Goal: Task Accomplishment & Management: Use online tool/utility

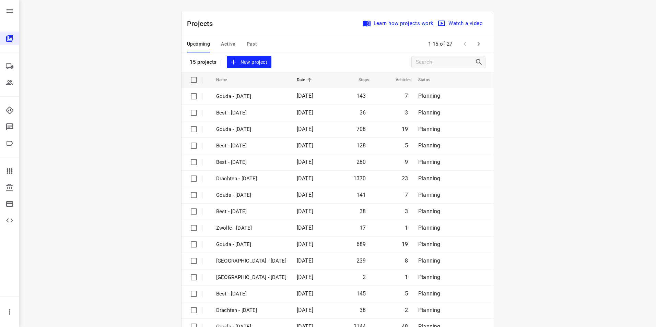
scroll to position [20, 0]
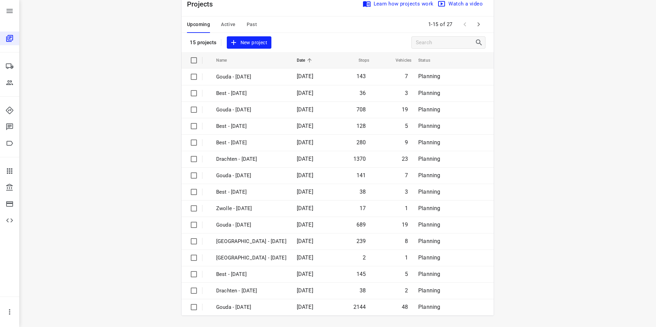
click at [222, 22] on span "Active" at bounding box center [228, 24] width 14 height 9
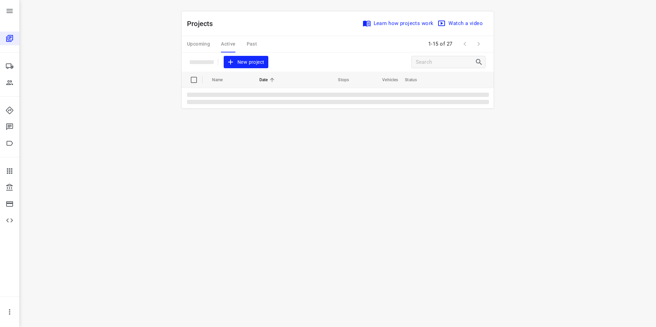
scroll to position [0, 0]
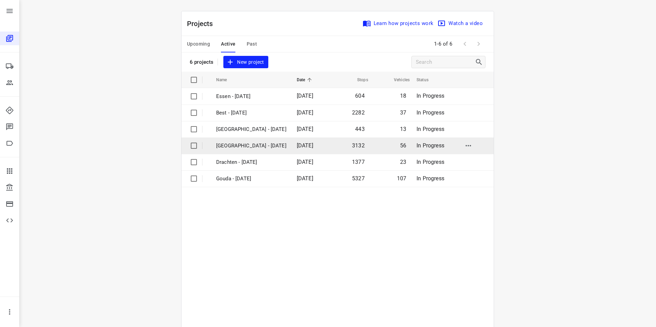
click at [228, 146] on p "[GEOGRAPHIC_DATA] - [DATE]" at bounding box center [251, 146] width 70 height 8
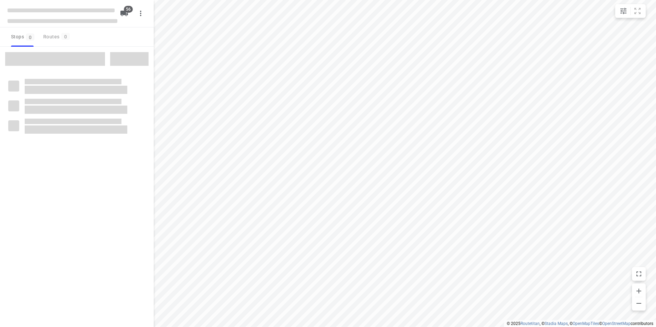
checkbox input "true"
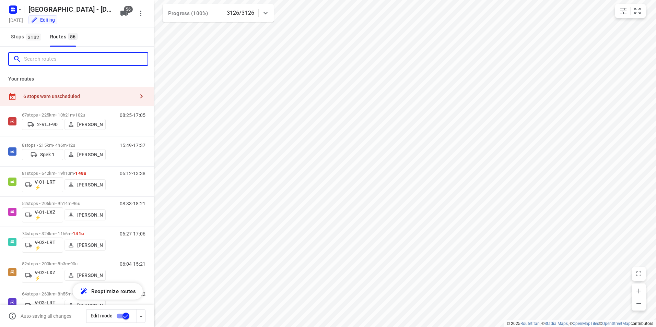
click at [71, 59] on input "Search routes" at bounding box center [86, 59] width 124 height 11
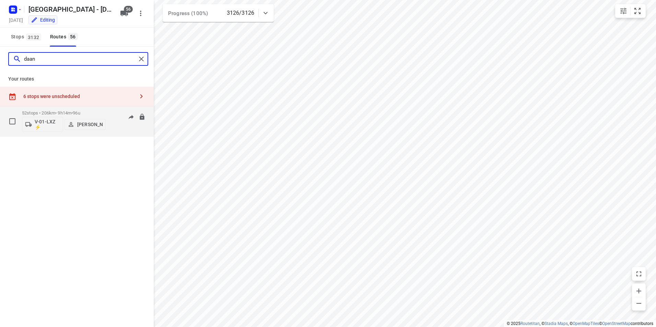
type input "daan"
click at [104, 110] on div "52 stops • 206km • 9h14m • 96u V-01-LXZ ⚡ [PERSON_NAME]" at bounding box center [64, 121] width 84 height 28
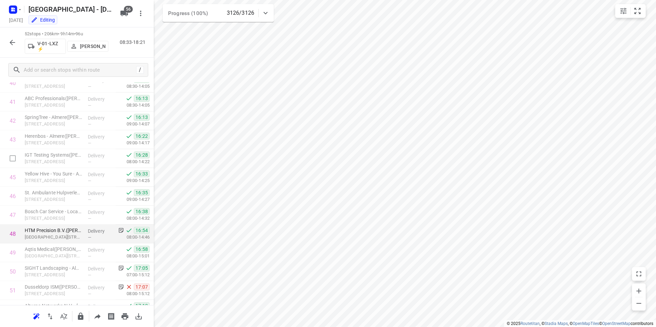
scroll to position [831, 0]
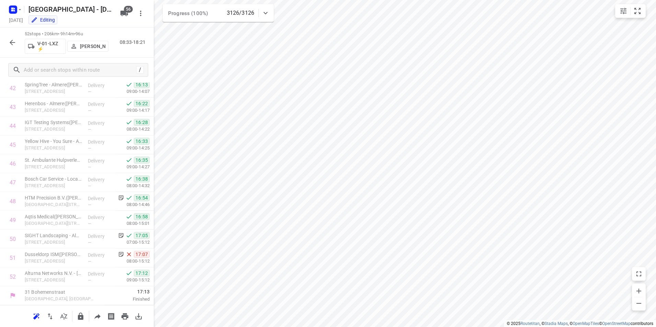
click at [12, 38] on button "button" at bounding box center [12, 43] width 14 height 14
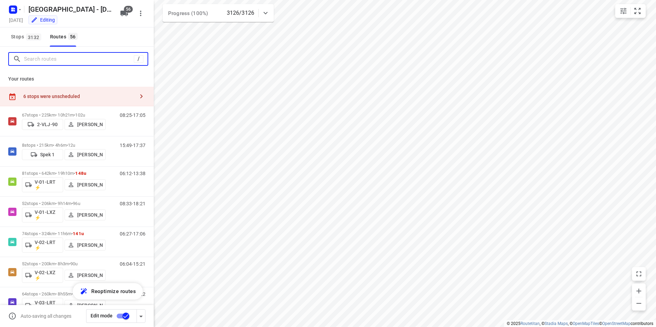
click at [72, 55] on input "Search routes" at bounding box center [79, 59] width 110 height 11
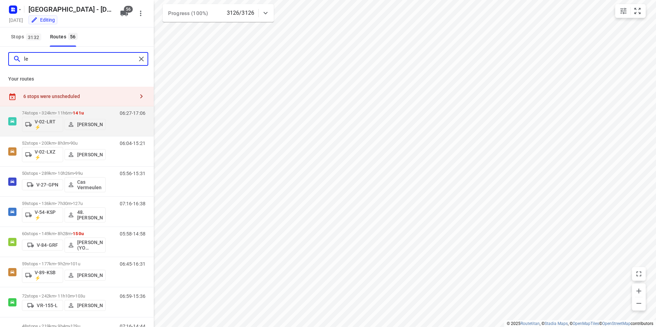
type input "l"
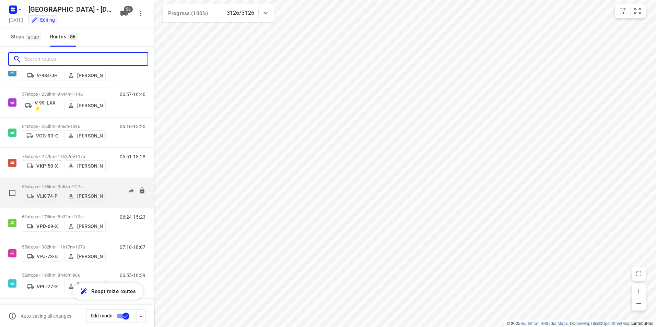
scroll to position [1156, 0]
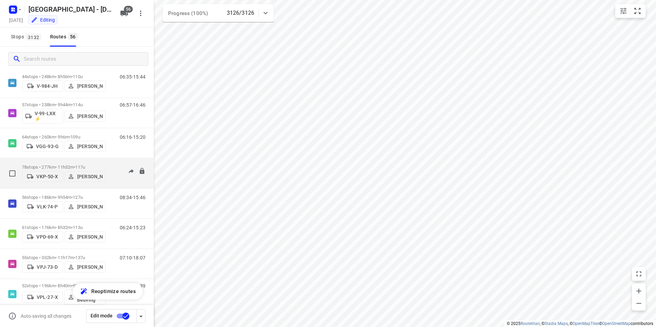
click at [69, 165] on p "78 stops • 277km • 11h32m • 117u" at bounding box center [64, 167] width 84 height 5
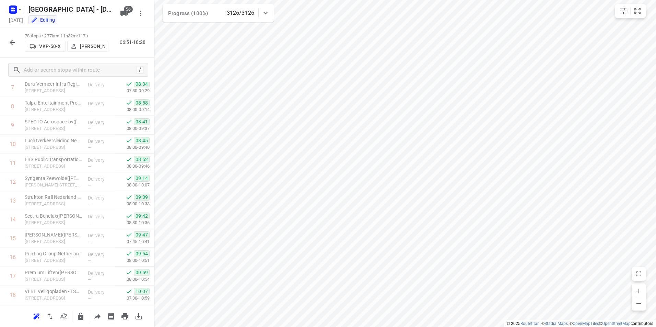
scroll to position [0, 0]
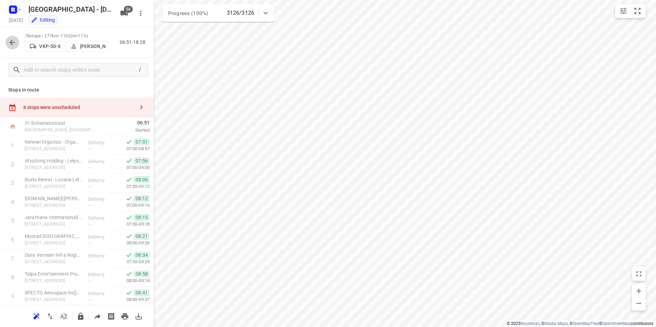
click at [14, 40] on icon "button" at bounding box center [12, 42] width 8 height 8
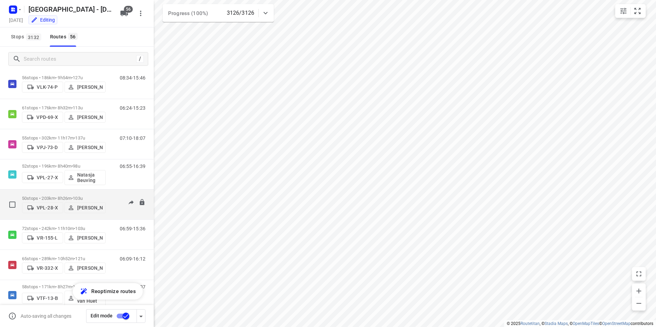
scroll to position [1259, 0]
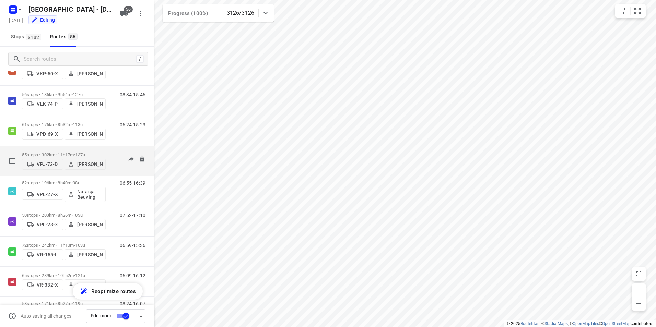
click at [102, 150] on div "55 stops • 302km • 11h17m • 137u VPJ-73-D [PERSON_NAME]" at bounding box center [64, 161] width 84 height 24
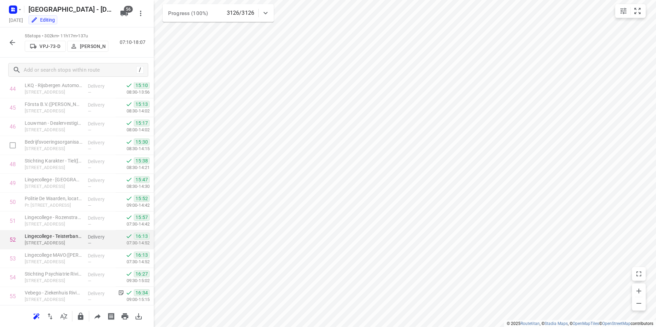
scroll to position [888, 0]
click at [10, 41] on icon "button" at bounding box center [12, 42] width 8 height 8
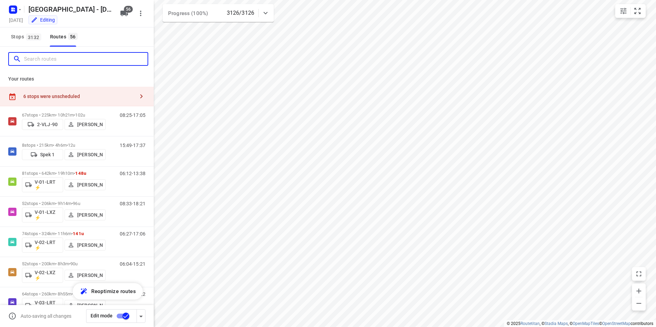
click at [66, 60] on input "Search routes" at bounding box center [86, 59] width 124 height 11
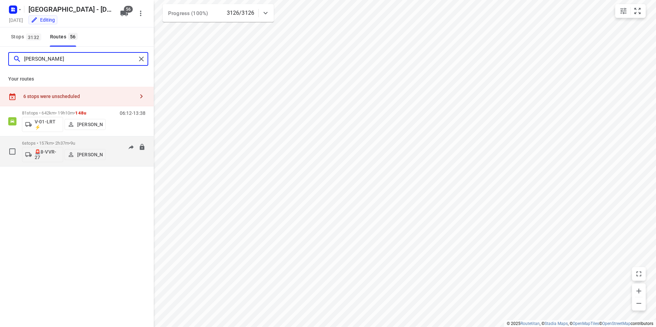
type input "[PERSON_NAME]"
click at [93, 138] on div "6 stops • 157km • 2h37m • 9u 🚨8-VVR-27 [PERSON_NAME]" at bounding box center [64, 151] width 84 height 28
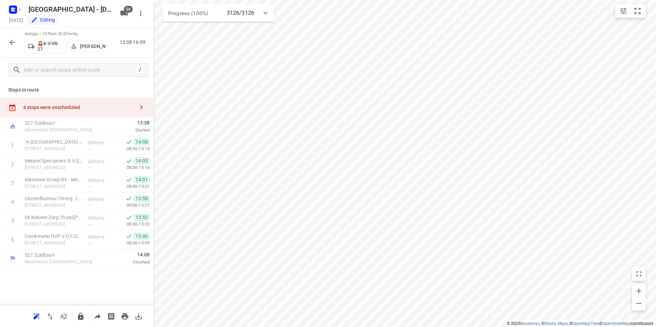
click at [15, 44] on icon "button" at bounding box center [12, 42] width 8 height 8
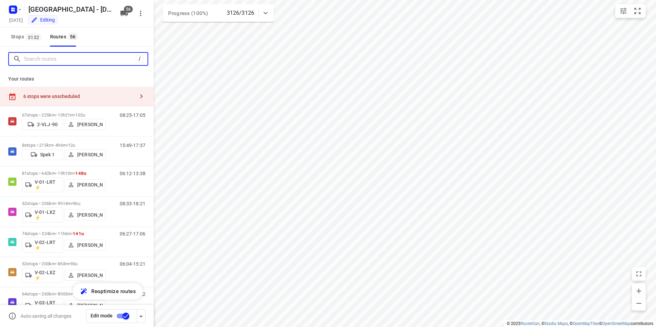
click at [65, 59] on input "Search routes" at bounding box center [80, 59] width 112 height 11
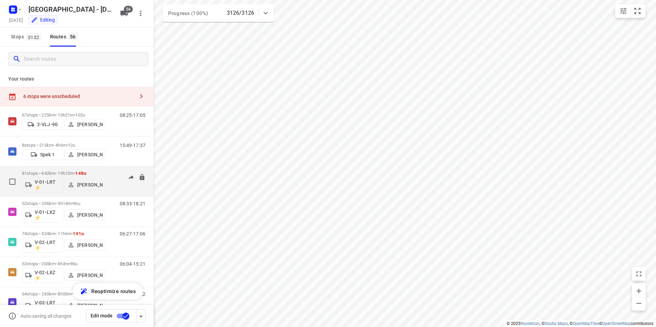
click at [101, 173] on p "81 stops • 642km • 19h10m • 148u" at bounding box center [64, 173] width 84 height 5
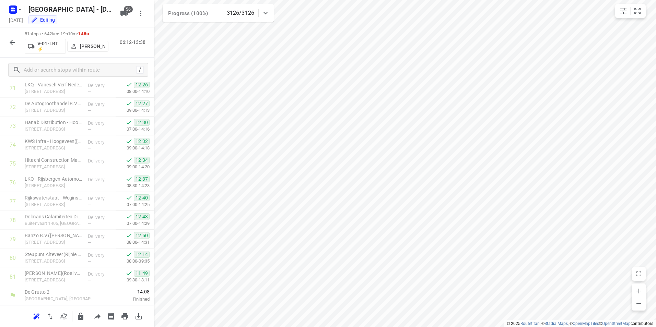
scroll to position [0, 0]
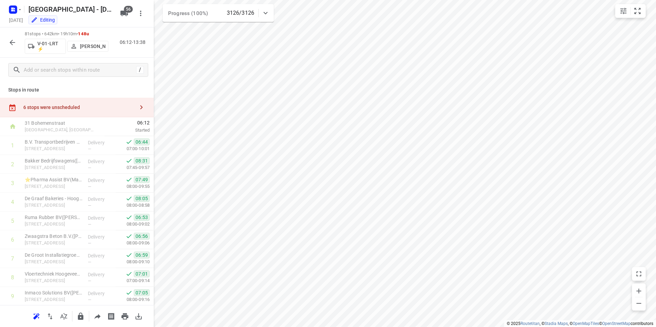
click at [12, 41] on icon "button" at bounding box center [12, 42] width 5 height 5
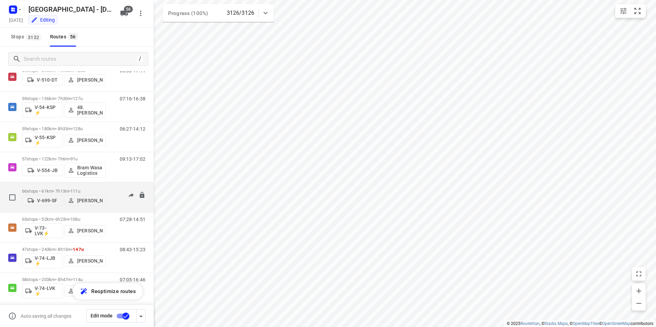
scroll to position [618, 0]
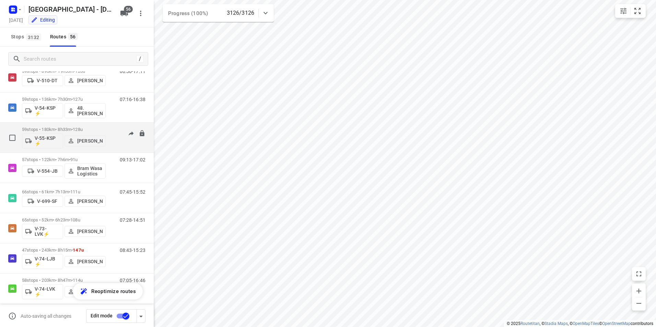
click at [92, 124] on div "59 stops • 180km • 8h33m • 128u V-55-KSP ⚡ [PERSON_NAME]" at bounding box center [64, 138] width 84 height 28
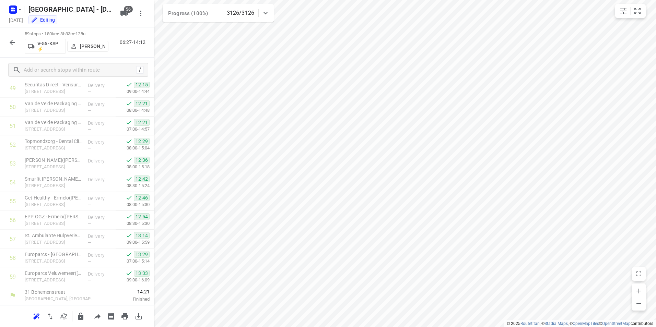
scroll to position [0, 0]
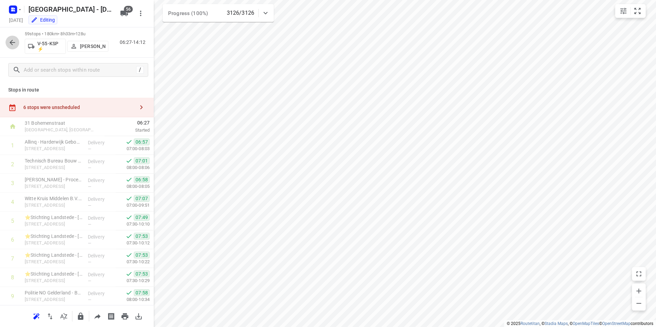
click at [14, 43] on icon "button" at bounding box center [12, 42] width 8 height 8
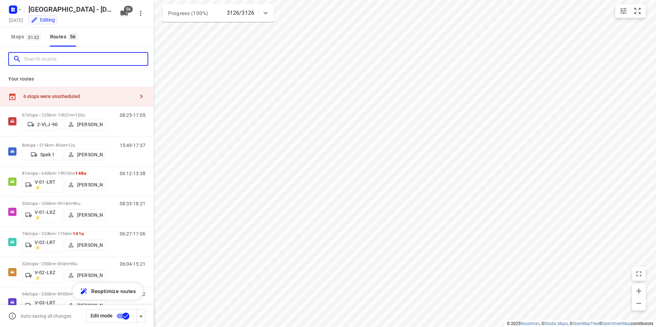
click at [65, 55] on input "Search routes" at bounding box center [86, 59] width 124 height 11
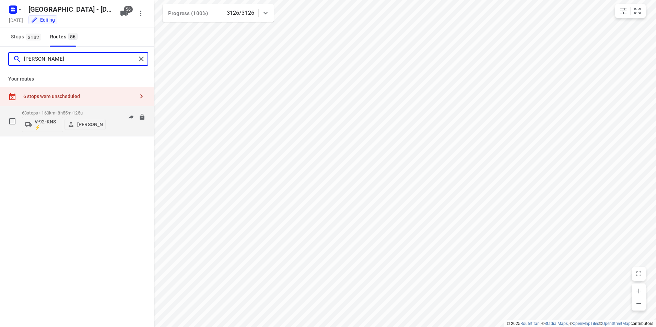
type input "[PERSON_NAME]"
click at [86, 109] on div "63 stops • 160km • 8h55m • 125u V-92-KNS ⚡ [PERSON_NAME]" at bounding box center [64, 121] width 84 height 28
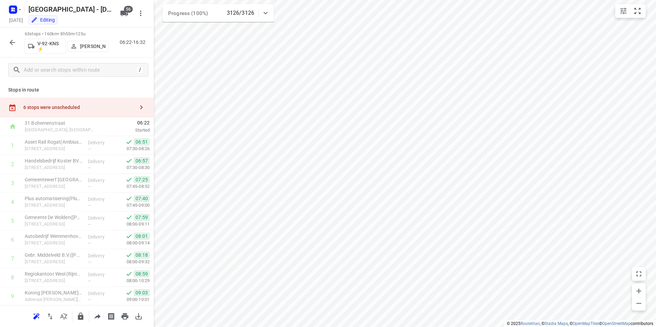
click at [11, 45] on icon "button" at bounding box center [12, 42] width 8 height 8
